Goal: Transaction & Acquisition: Purchase product/service

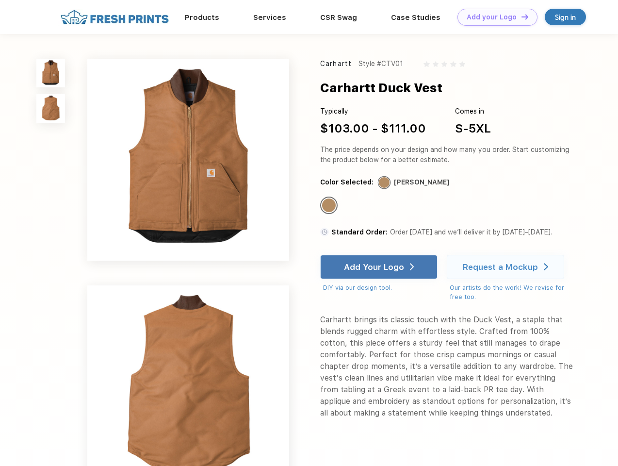
click at [494, 17] on link "Add your Logo Design Tool" at bounding box center [497, 17] width 80 height 17
click at [0, 0] on div "Design Tool" at bounding box center [0, 0] width 0 height 0
click at [521, 16] on link "Add your Logo Design Tool" at bounding box center [497, 17] width 80 height 17
click at [51, 73] on img at bounding box center [50, 73] width 29 height 29
click at [51, 109] on img at bounding box center [50, 108] width 29 height 29
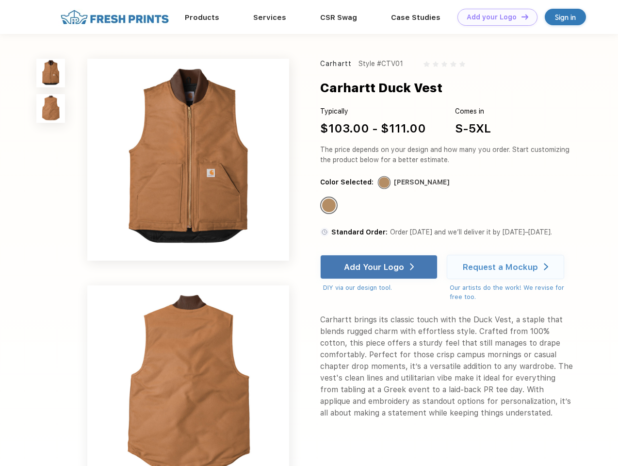
click at [330, 206] on div "Standard Color" at bounding box center [329, 205] width 14 height 14
click at [380, 267] on div "Add Your Logo" at bounding box center [374, 267] width 60 height 10
click at [507, 267] on div "Request a Mockup" at bounding box center [500, 267] width 75 height 10
